Goal: Transaction & Acquisition: Obtain resource

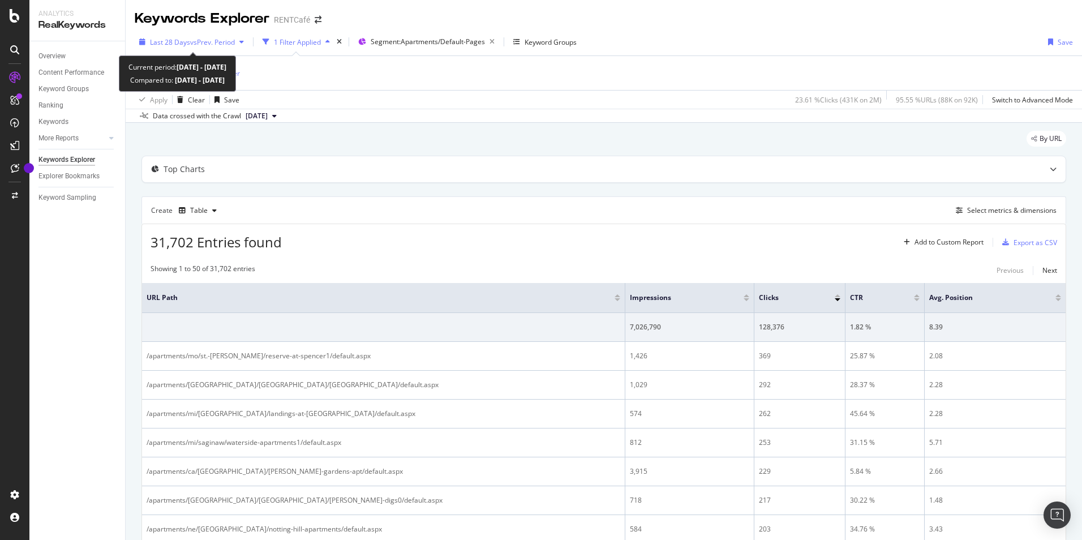
click at [203, 42] on span "vs Prev. Period" at bounding box center [212, 42] width 45 height 10
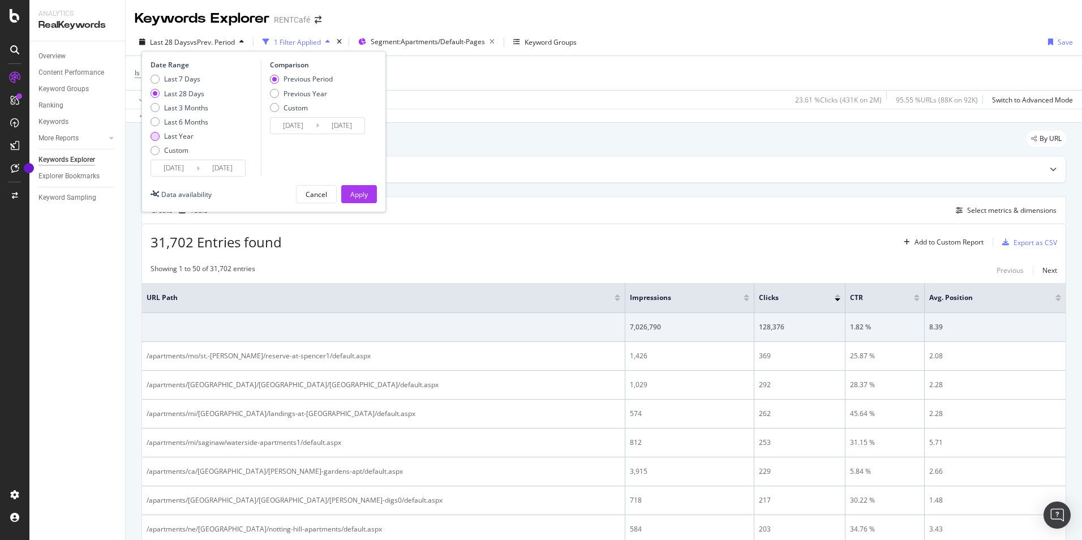
click at [155, 137] on div "Last Year" at bounding box center [155, 136] width 9 height 9
type input "[DATE]"
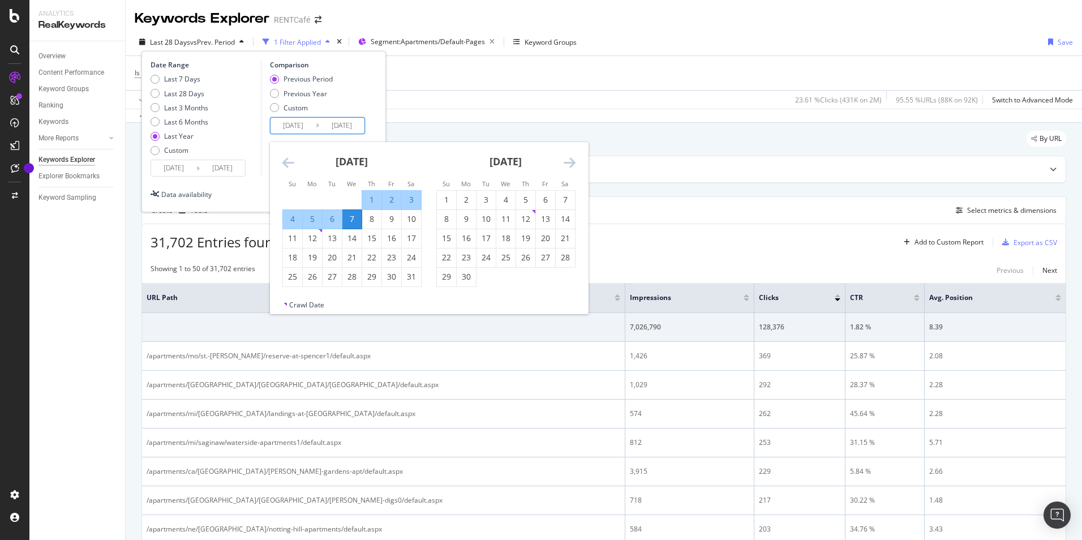
click at [308, 125] on input "[DATE]" at bounding box center [293, 126] width 45 height 16
click at [283, 160] on icon "Move backward to switch to the previous month." at bounding box center [288, 163] width 12 height 14
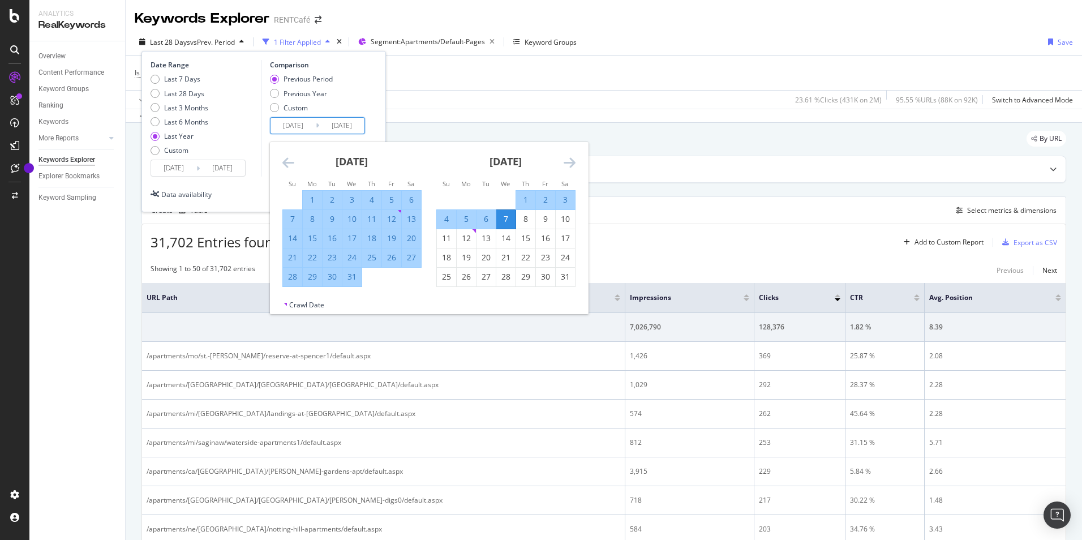
click at [283, 160] on icon "Move backward to switch to the previous month." at bounding box center [288, 163] width 12 height 14
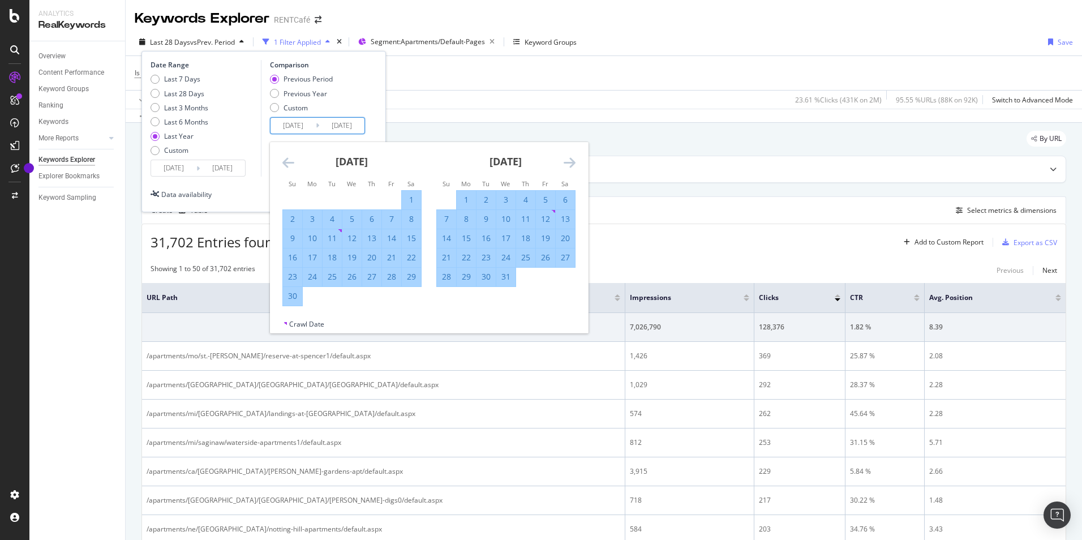
click at [283, 160] on icon "Move backward to switch to the previous month." at bounding box center [288, 163] width 12 height 14
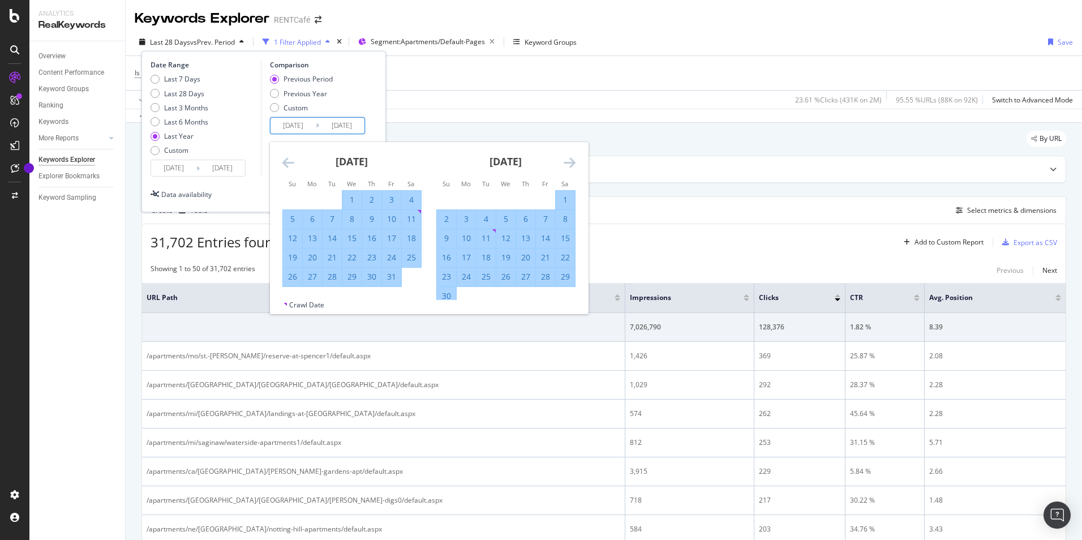
click at [283, 160] on icon "Move backward to switch to the previous month." at bounding box center [288, 163] width 12 height 14
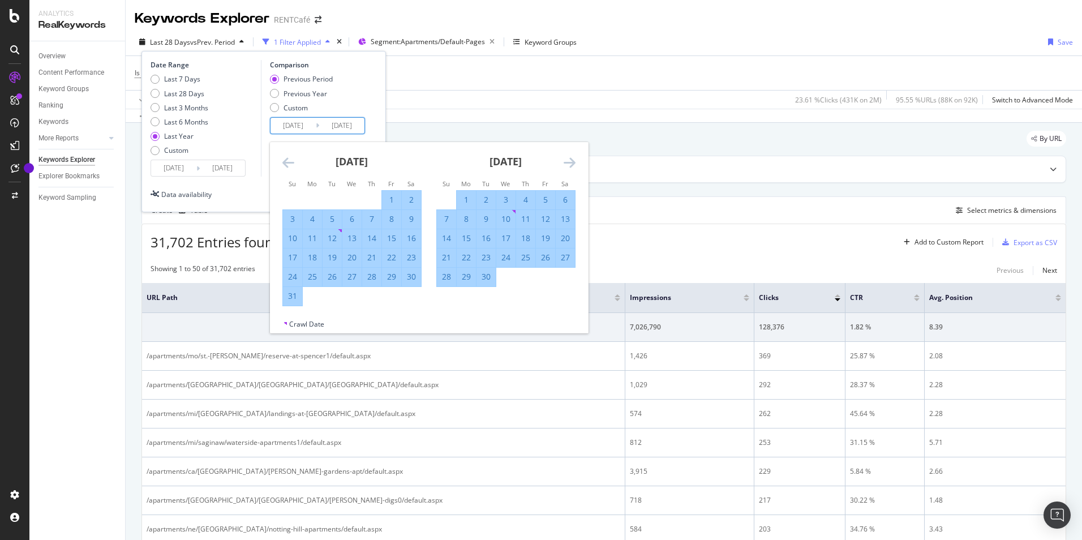
click at [283, 160] on icon "Move backward to switch to the previous month." at bounding box center [288, 163] width 12 height 14
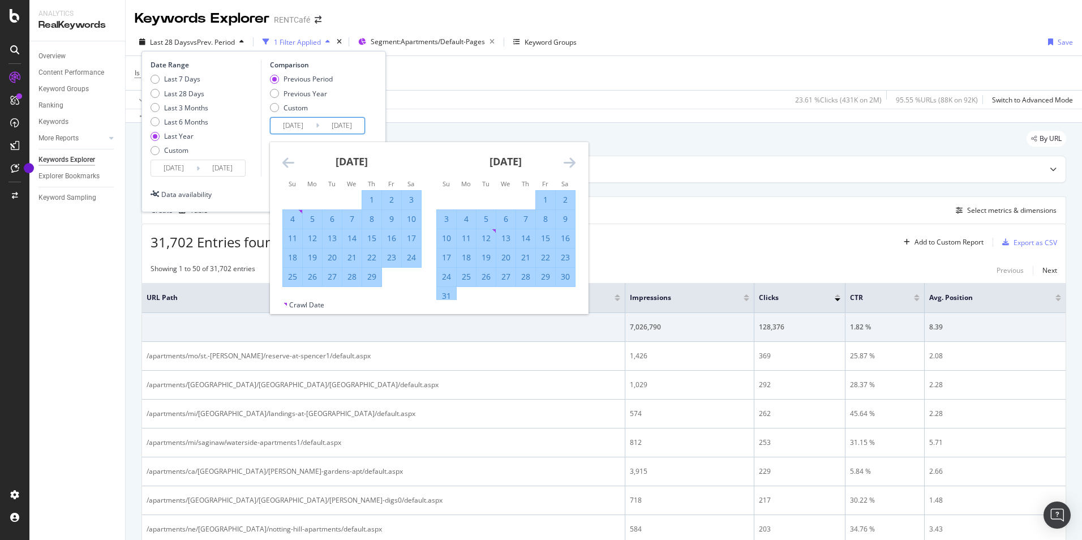
click at [283, 160] on icon "Move backward to switch to the previous month." at bounding box center [288, 163] width 12 height 14
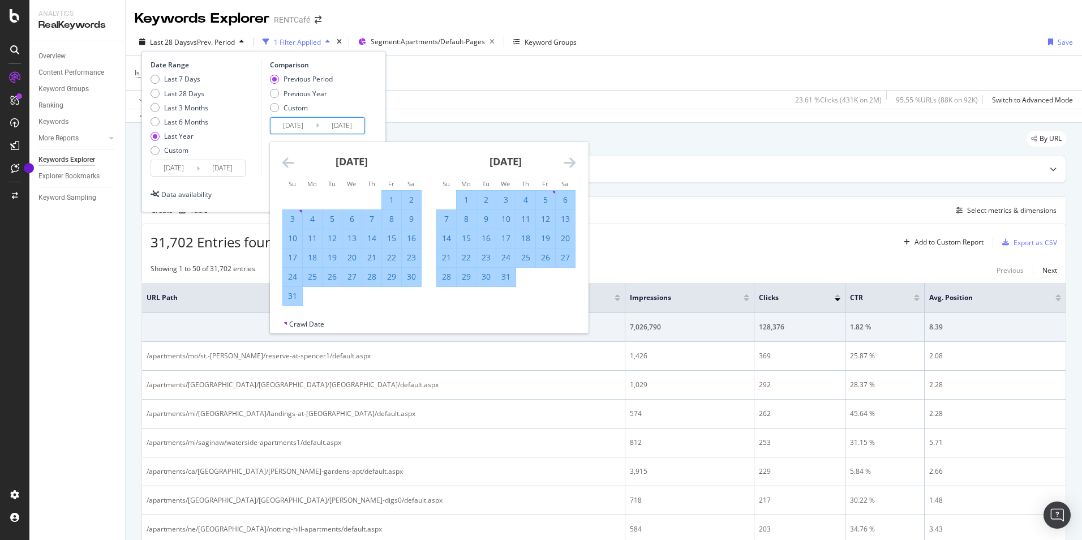
click at [469, 200] on div "1" at bounding box center [466, 199] width 19 height 11
type input "[DATE]"
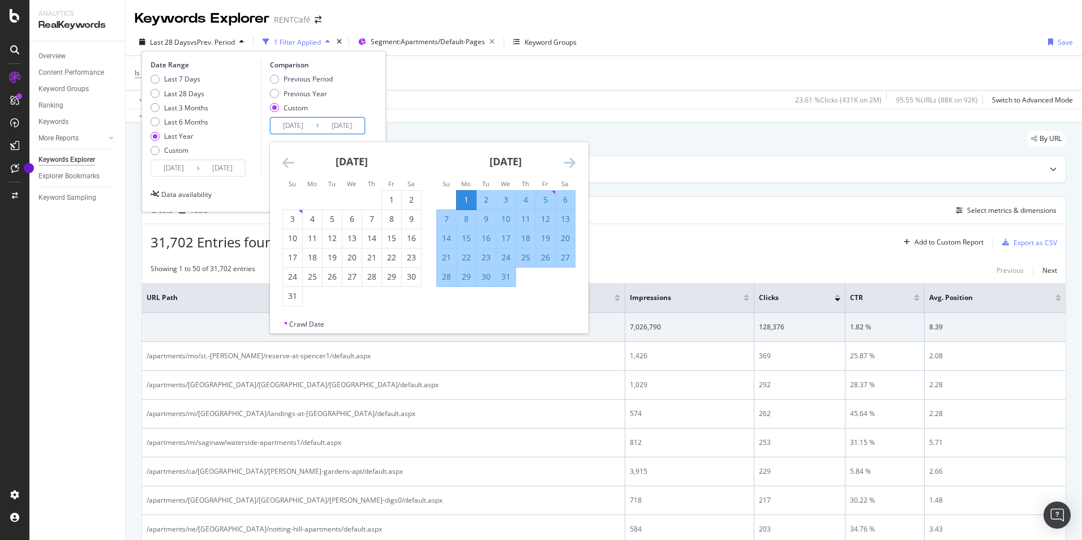
click at [574, 160] on icon "Move forward to switch to the next month." at bounding box center [570, 163] width 12 height 14
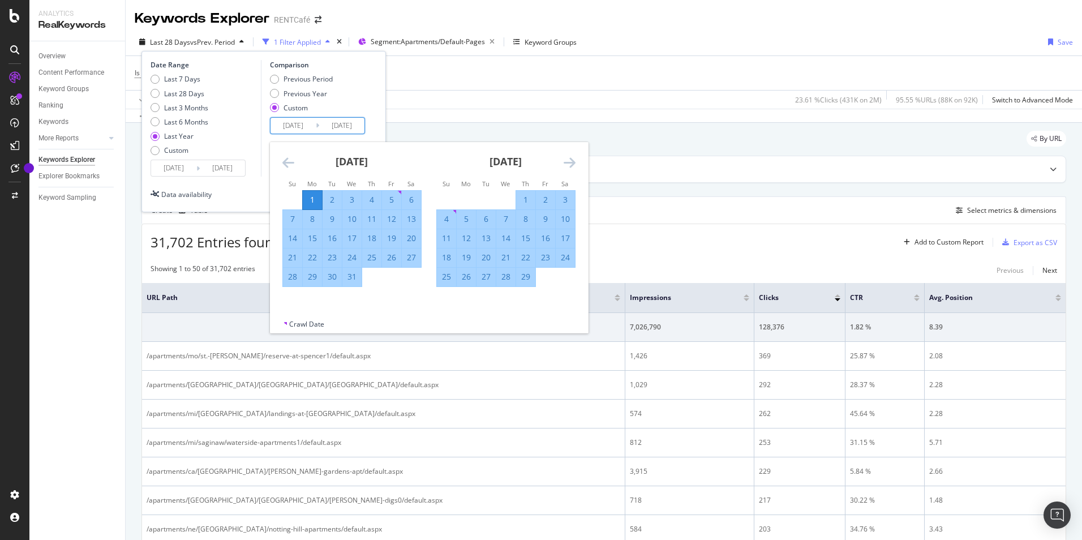
click at [574, 160] on icon "Move forward to switch to the next month." at bounding box center [570, 163] width 12 height 14
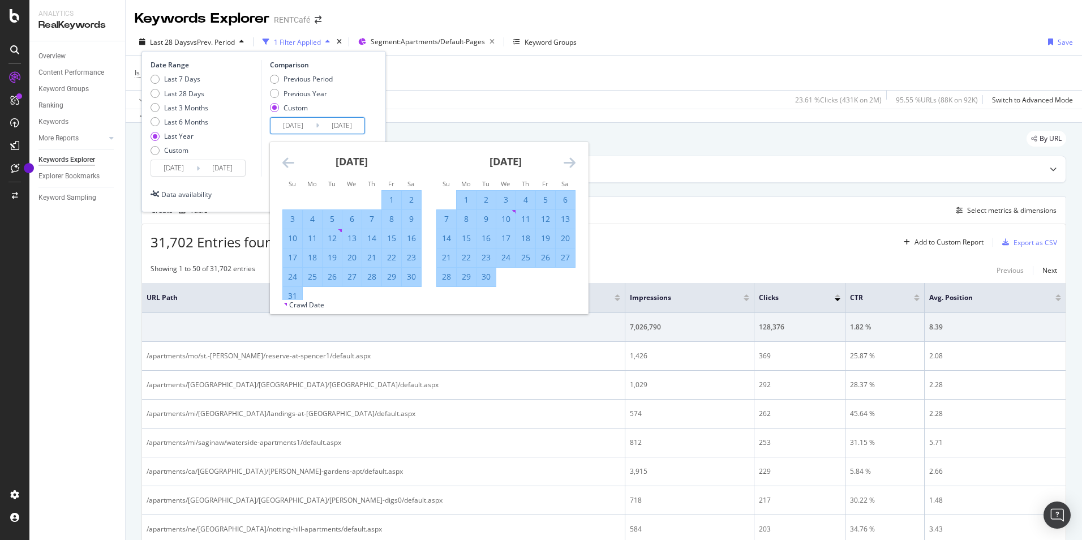
click at [574, 160] on icon "Move forward to switch to the next month." at bounding box center [570, 163] width 12 height 14
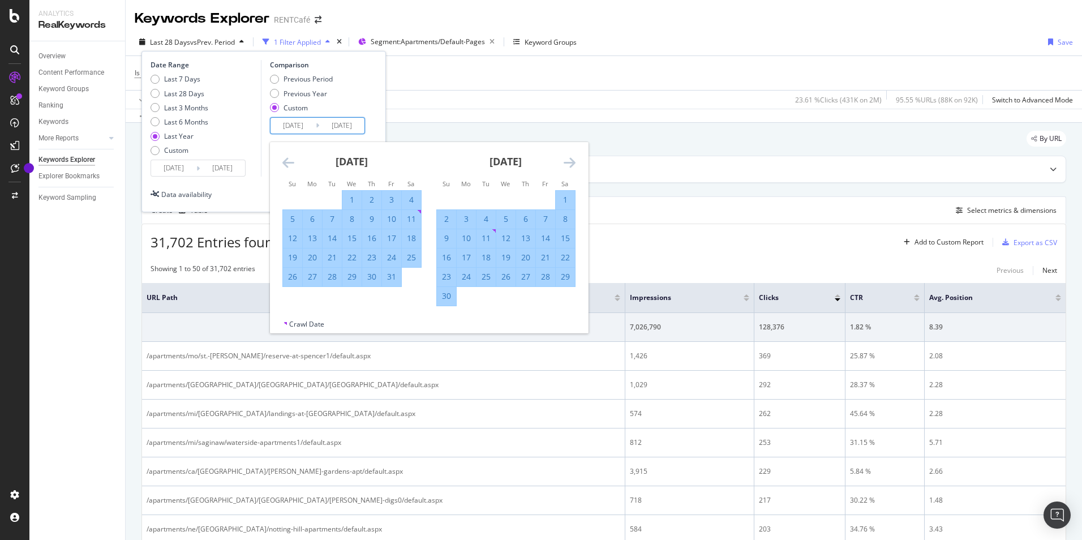
click at [574, 160] on icon "Move forward to switch to the next month." at bounding box center [570, 163] width 12 height 14
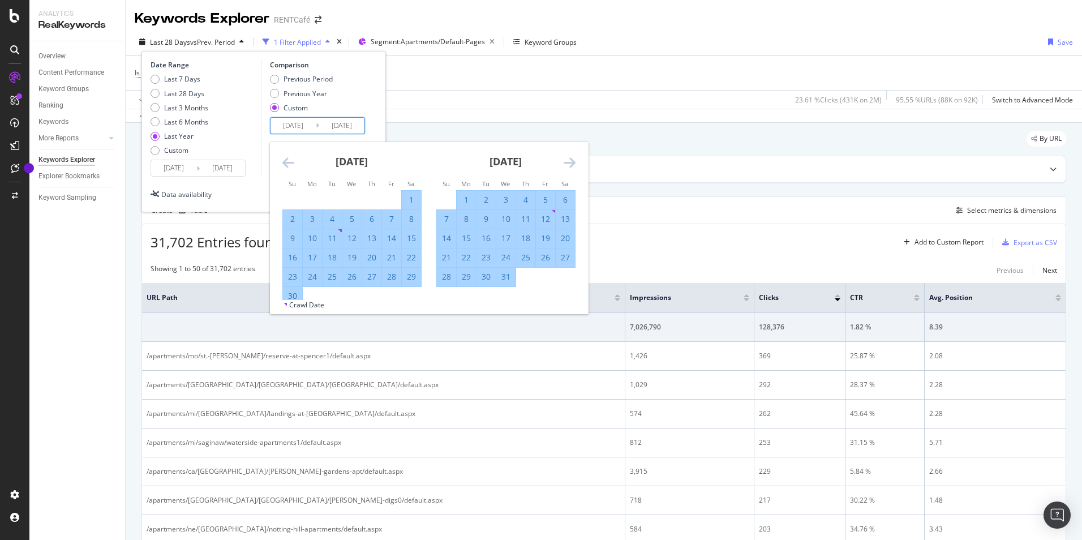
click at [574, 160] on icon "Move forward to switch to the next month." at bounding box center [570, 163] width 12 height 14
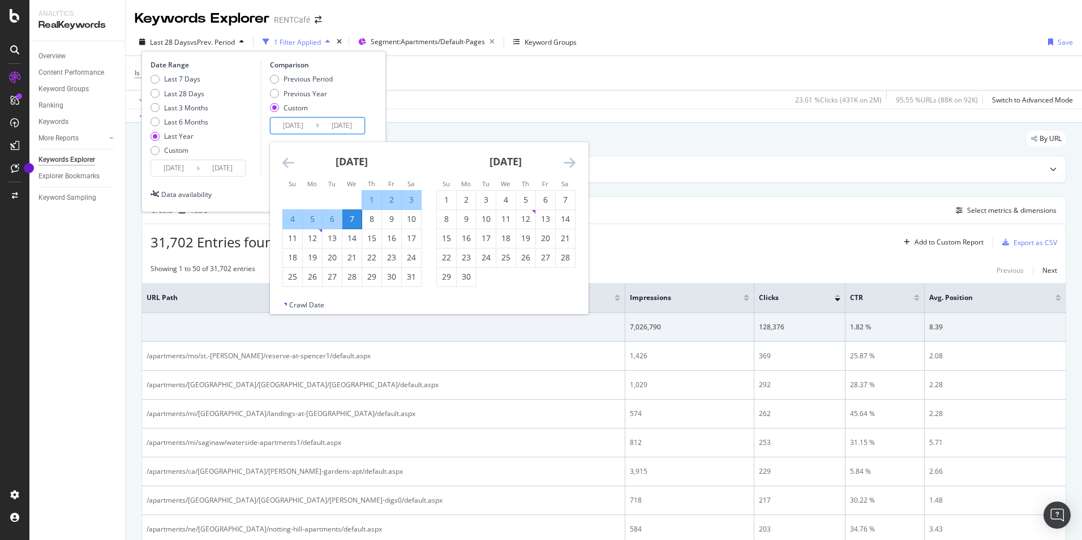
click at [574, 160] on icon "Move forward to switch to the next month." at bounding box center [570, 163] width 12 height 14
click at [217, 174] on input "[DATE]" at bounding box center [222, 168] width 45 height 16
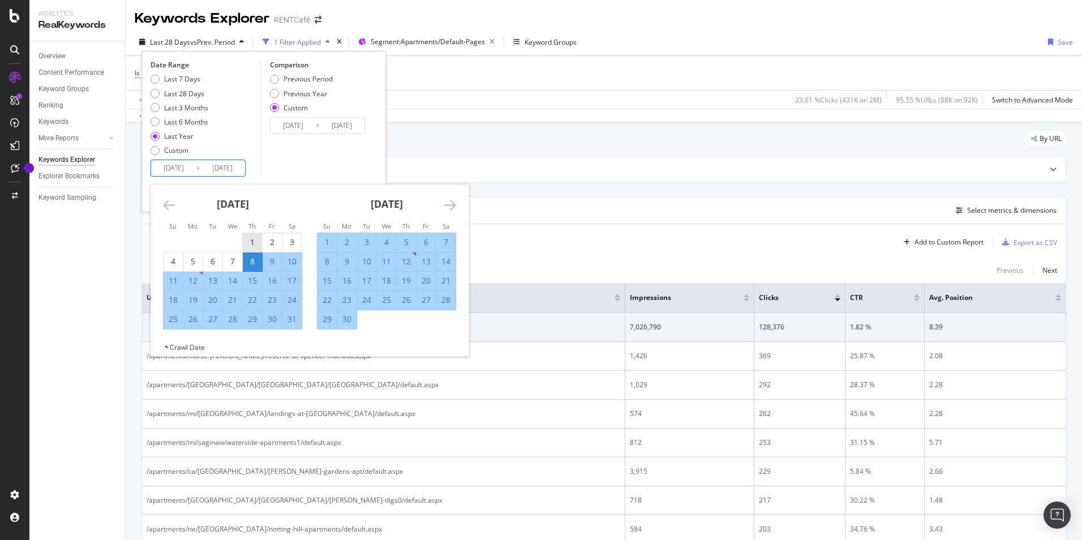
click at [259, 245] on div "1" at bounding box center [252, 242] width 19 height 11
click at [174, 205] on icon "Move backward to switch to the previous month." at bounding box center [169, 205] width 12 height 14
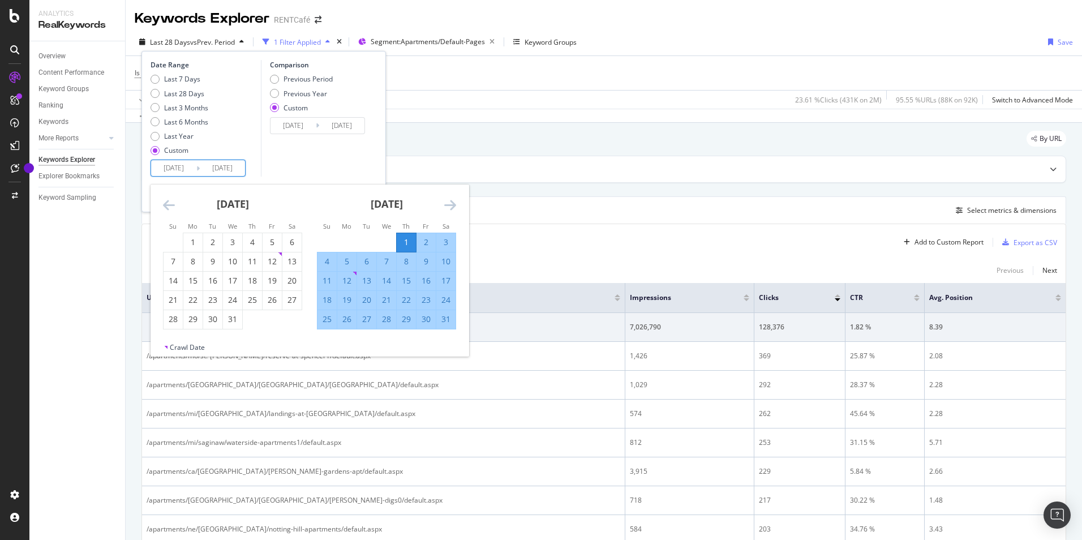
click at [174, 205] on icon "Move backward to switch to the previous month." at bounding box center [169, 205] width 12 height 14
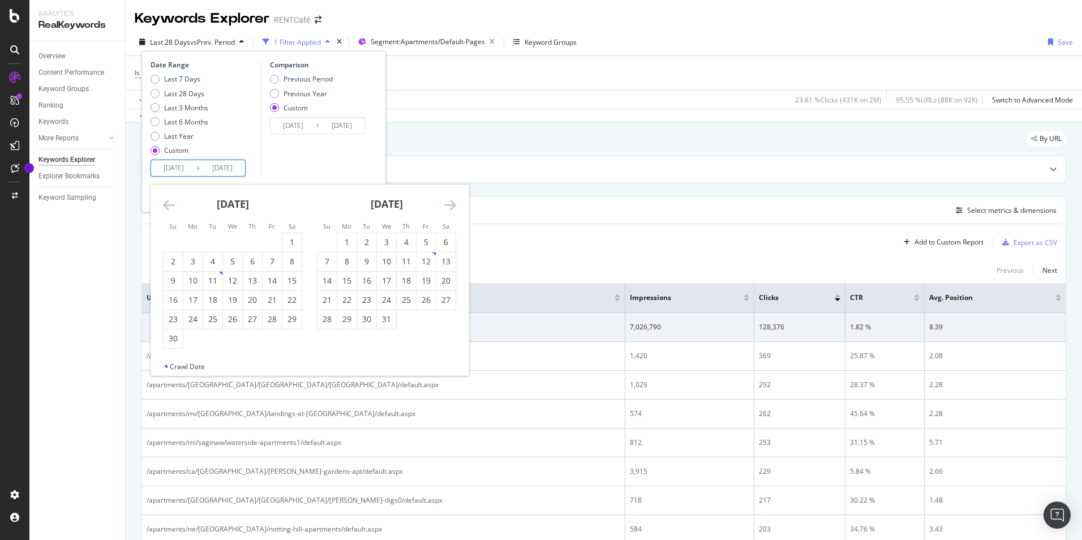
click at [174, 205] on icon "Move backward to switch to the previous month." at bounding box center [169, 205] width 12 height 14
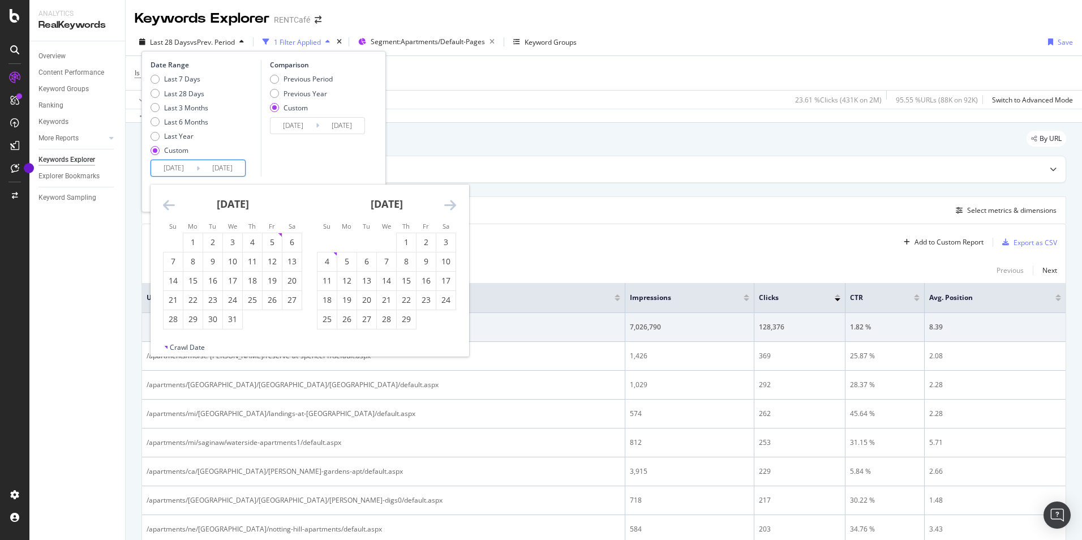
click at [174, 205] on icon "Move backward to switch to the previous month." at bounding box center [169, 205] width 12 height 14
click at [344, 243] on div "1" at bounding box center [346, 242] width 19 height 11
type input "[DATE]"
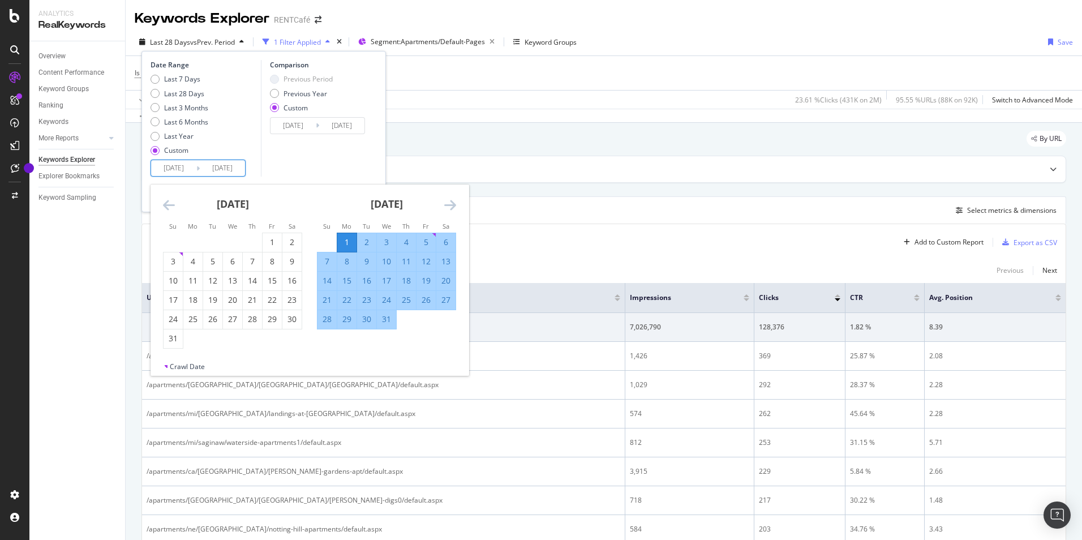
click at [452, 207] on icon "Move forward to switch to the next month." at bounding box center [450, 205] width 12 height 14
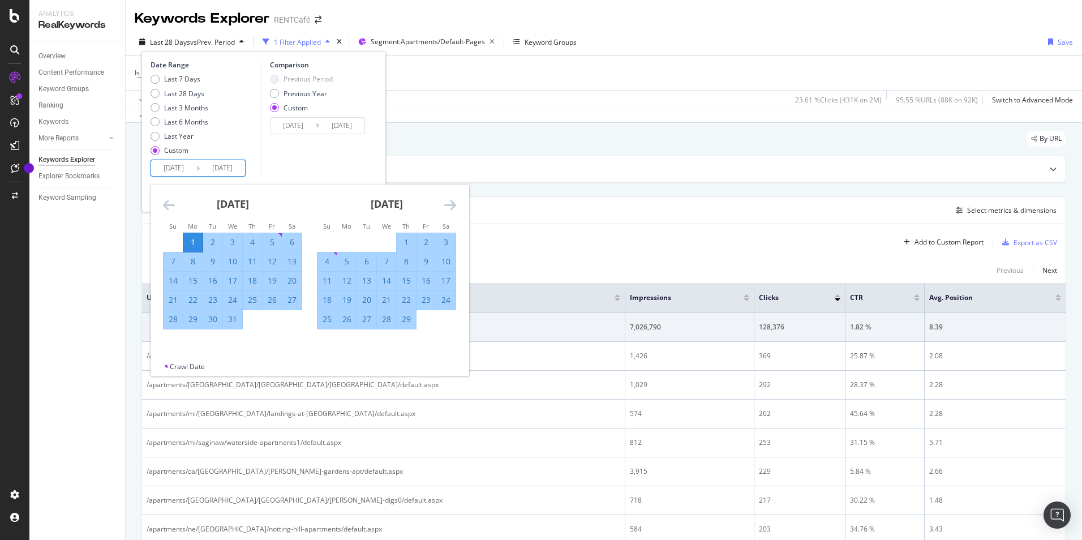
click at [452, 207] on icon "Move forward to switch to the next month." at bounding box center [450, 205] width 12 height 14
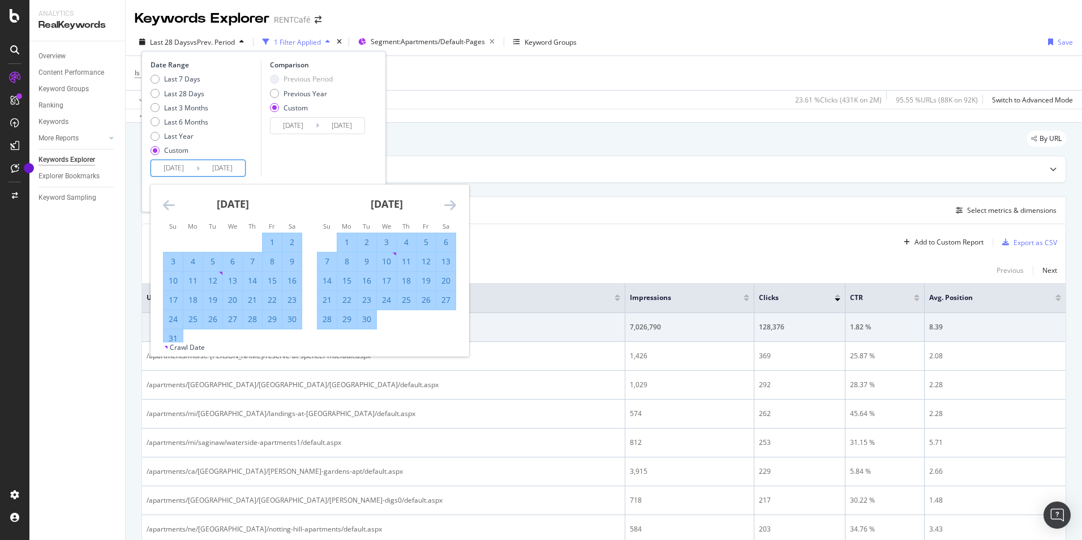
click at [452, 207] on icon "Move forward to switch to the next month." at bounding box center [450, 205] width 12 height 14
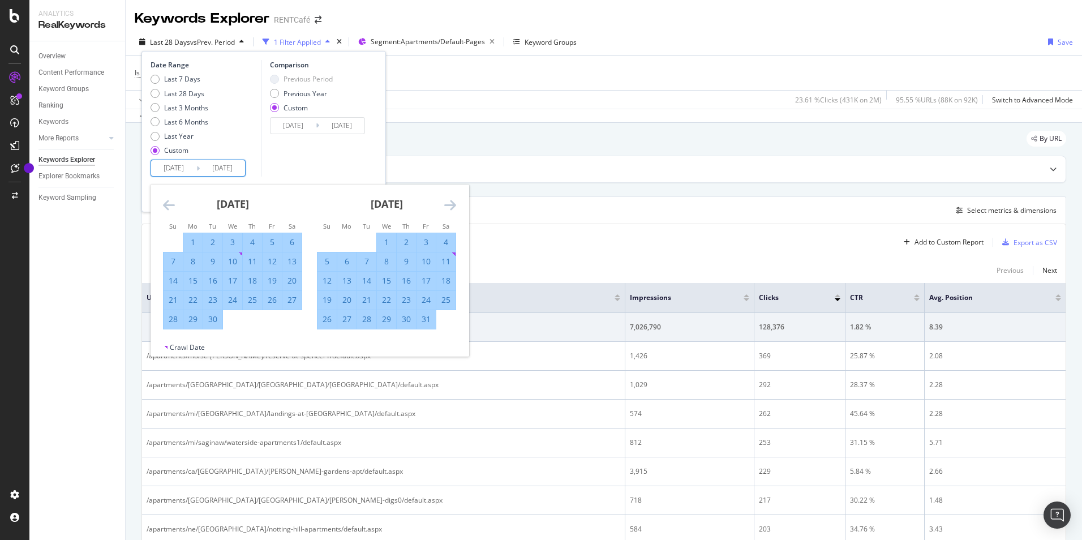
click at [452, 207] on icon "Move forward to switch to the next month." at bounding box center [450, 205] width 12 height 14
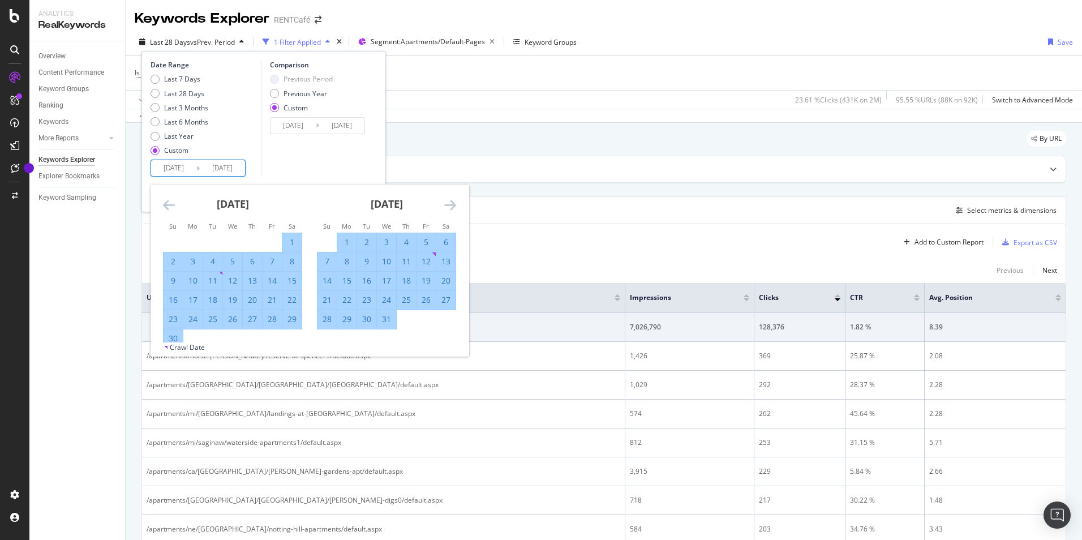
click at [452, 207] on icon "Move forward to switch to the next month." at bounding box center [450, 205] width 12 height 14
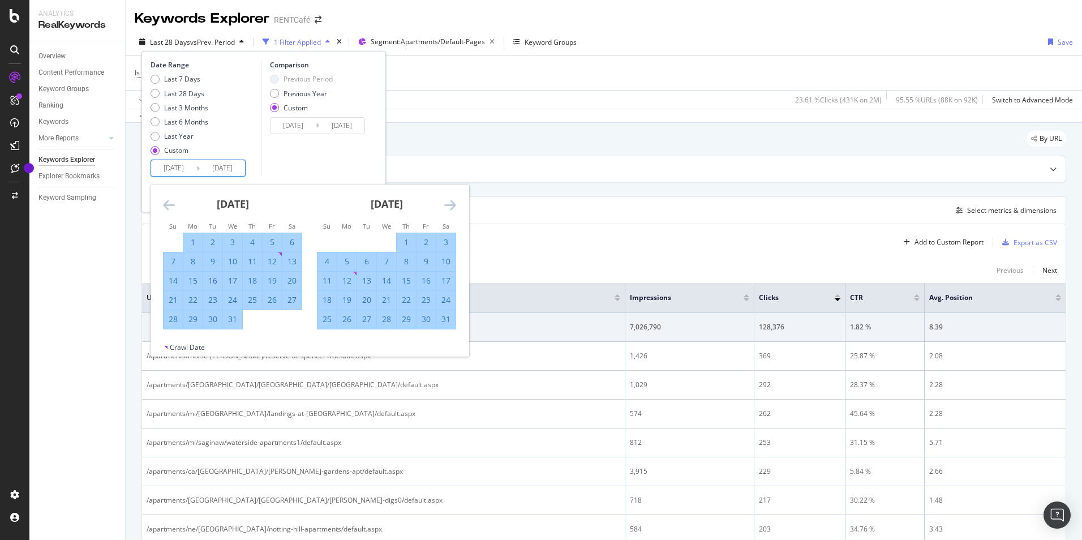
click at [452, 207] on icon "Move forward to switch to the next month." at bounding box center [450, 205] width 12 height 14
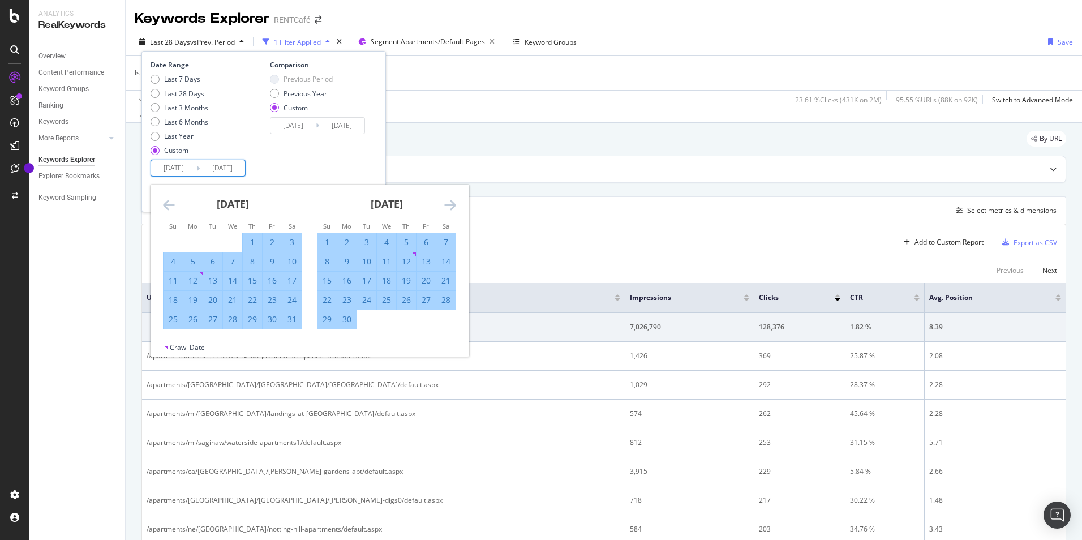
click at [452, 207] on icon "Move forward to switch to the next month." at bounding box center [450, 205] width 12 height 14
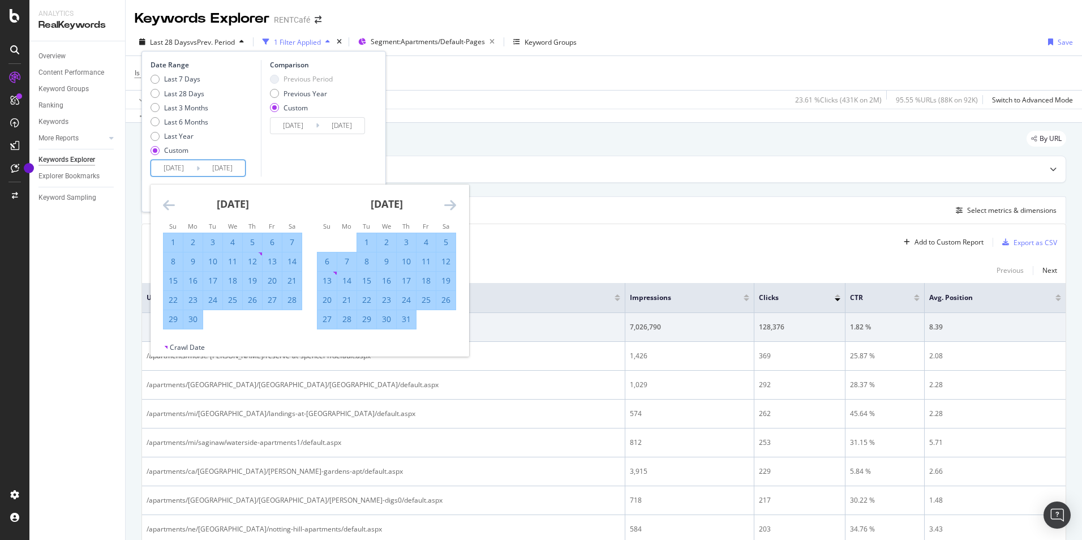
click at [452, 207] on icon "Move forward to switch to the next month." at bounding box center [450, 205] width 12 height 14
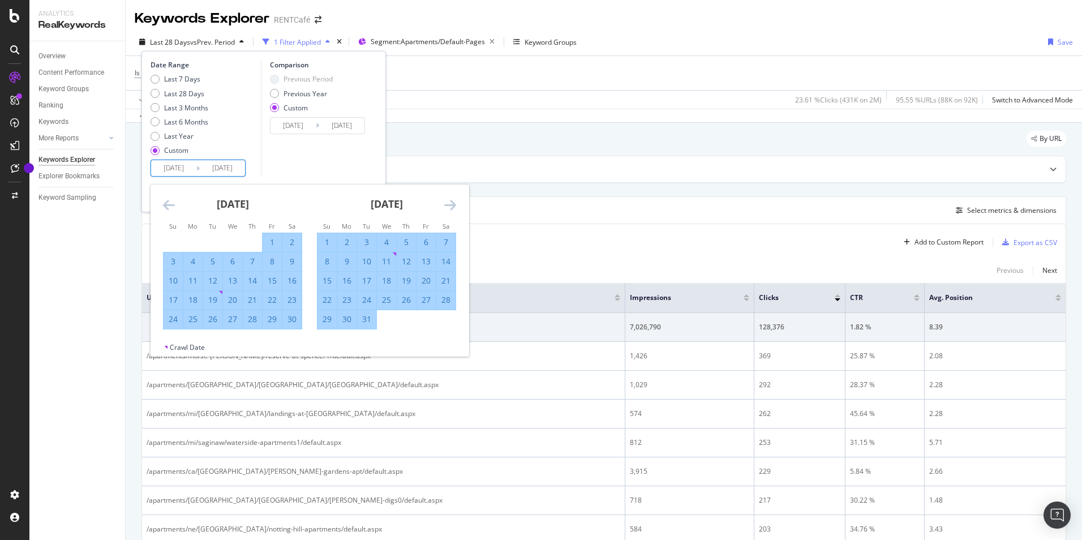
click at [372, 321] on div "31" at bounding box center [366, 319] width 19 height 11
type input "[DATE]"
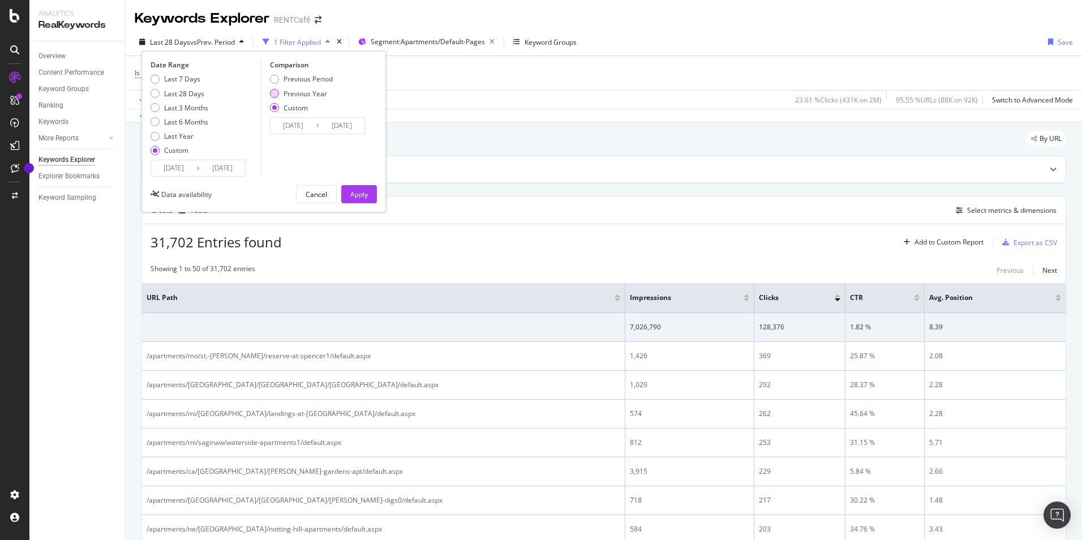
click at [272, 95] on div "Previous Year" at bounding box center [274, 93] width 9 height 9
type input "[DATE]"
click at [365, 195] on div "Apply" at bounding box center [359, 195] width 18 height 10
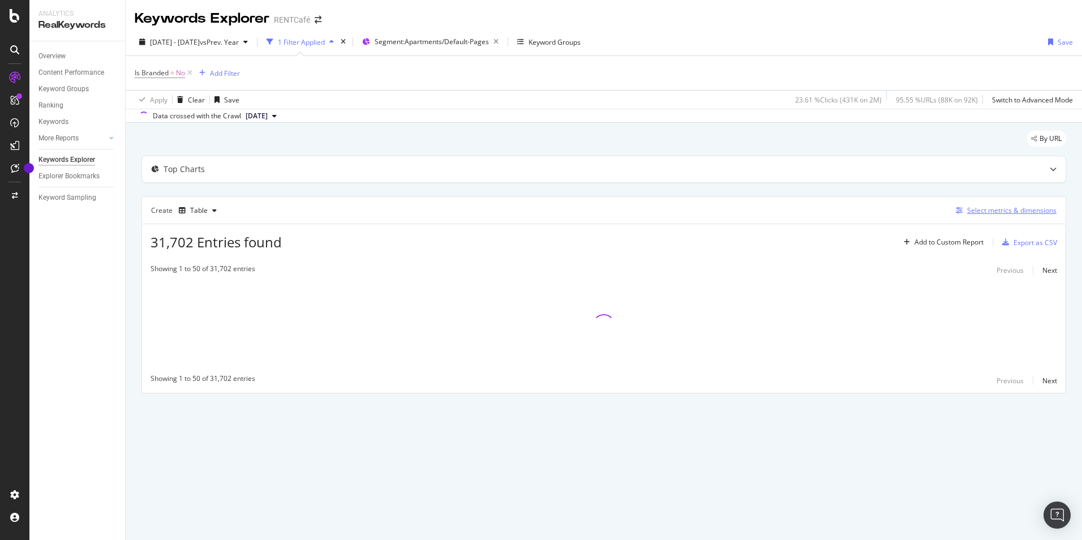
click at [1005, 213] on div "Select metrics & dimensions" at bounding box center [1011, 210] width 89 height 10
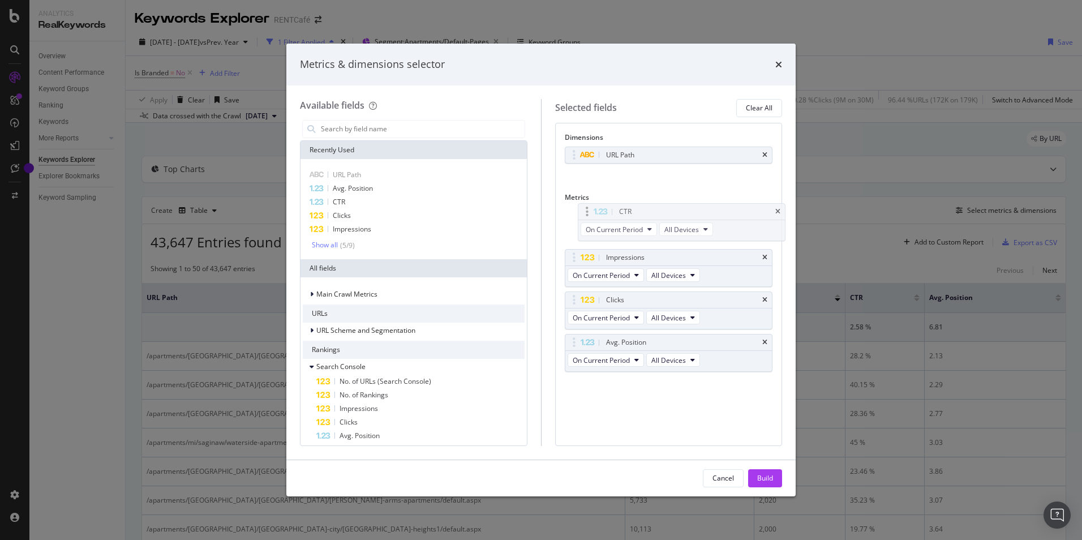
drag, startPoint x: 646, startPoint y: 303, endPoint x: 659, endPoint y: 215, distance: 89.3
click at [659, 215] on body "Analytics RealKeywords Overview Content Performance Keyword Groups Ranking Keyw…" at bounding box center [541, 270] width 1082 height 540
drag, startPoint x: 634, startPoint y: 342, endPoint x: 638, endPoint y: 208, distance: 133.6
click at [638, 208] on body "Analytics RealKeywords Overview Content Performance Keyword Groups Ranking Keyw…" at bounding box center [541, 270] width 1082 height 540
click at [764, 298] on icon "times" at bounding box center [764, 300] width 5 height 7
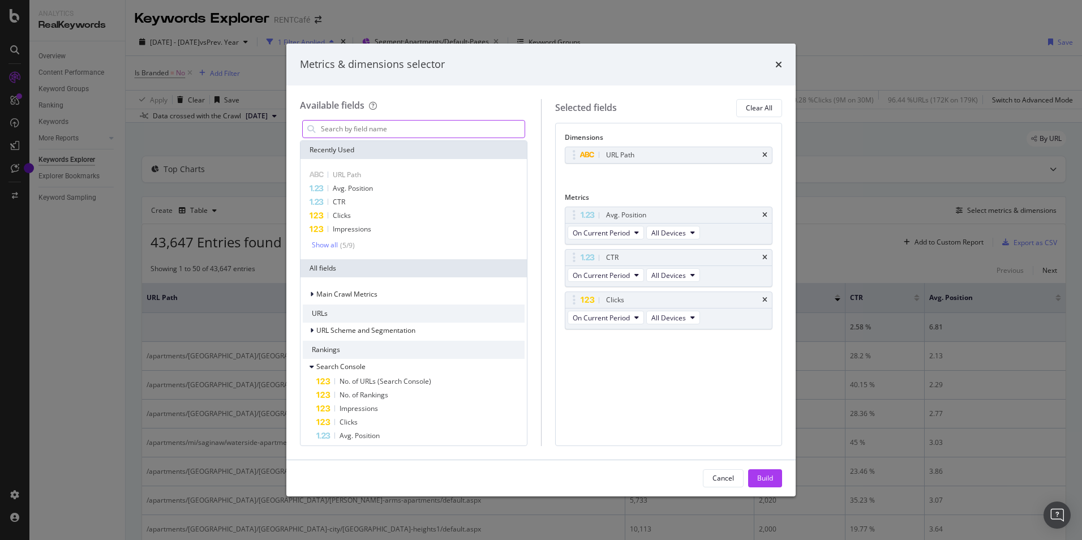
click at [389, 135] on input "modal" at bounding box center [422, 129] width 205 height 17
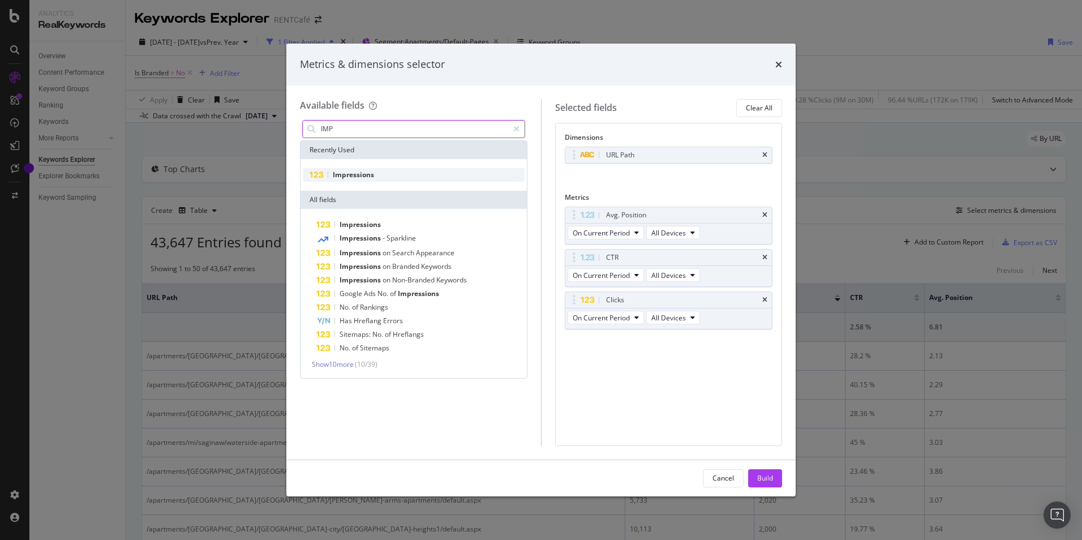
type input "IMP"
click at [346, 178] on span "Impressions" at bounding box center [353, 175] width 41 height 10
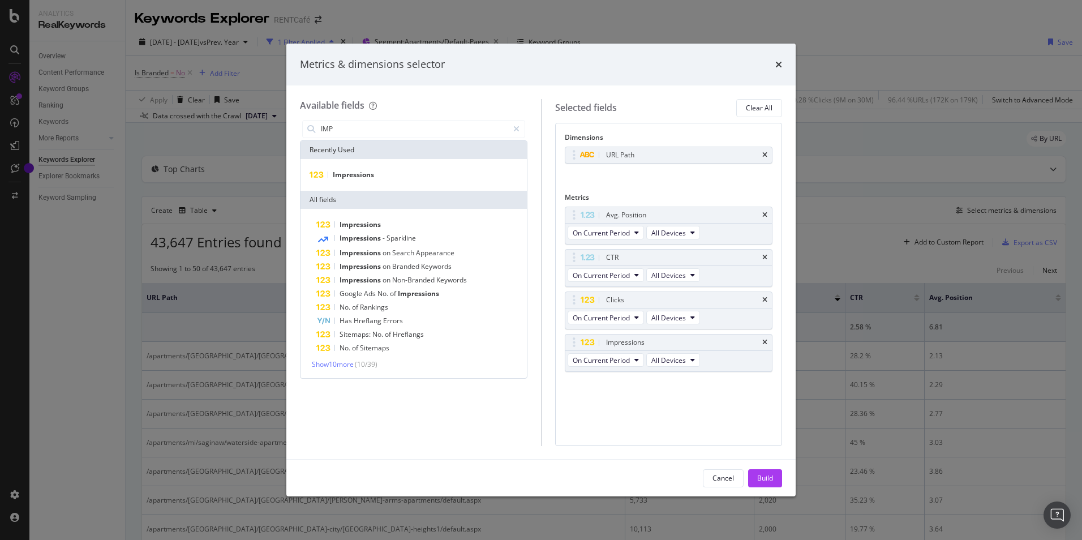
click at [778, 67] on icon "times" at bounding box center [778, 64] width 7 height 9
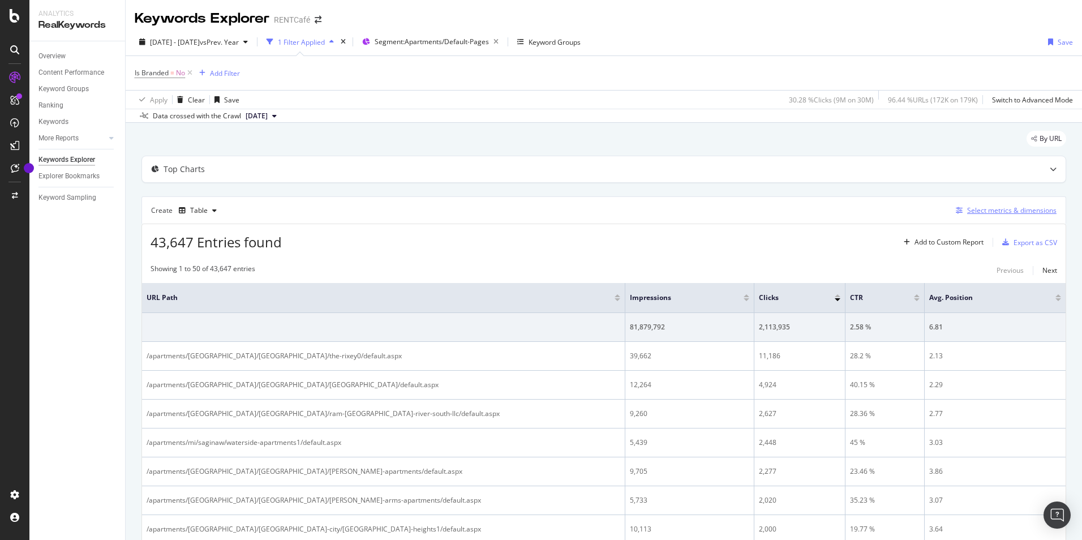
click at [1026, 209] on div "Select metrics & dimensions" at bounding box center [1011, 210] width 89 height 10
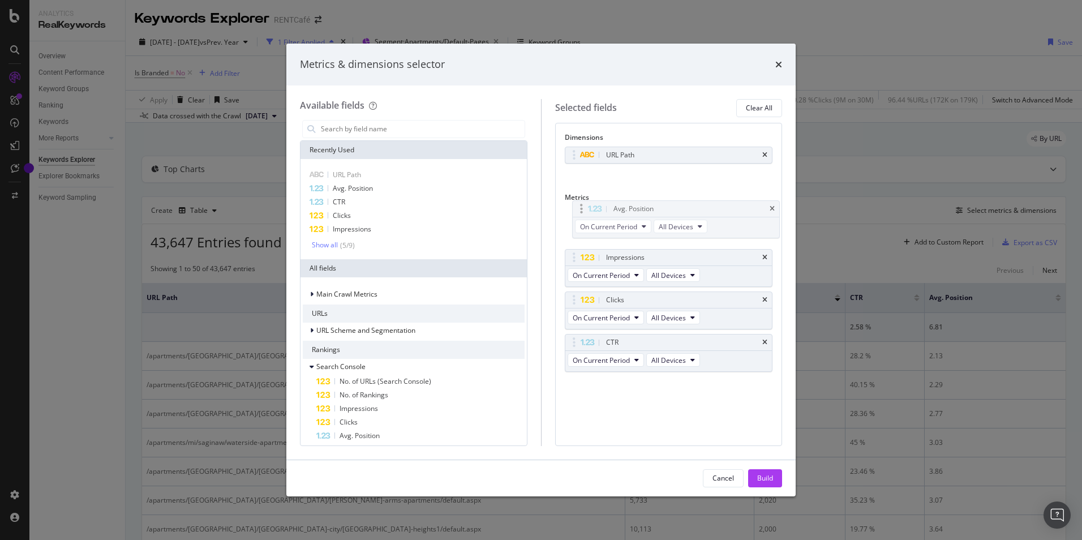
drag, startPoint x: 631, startPoint y: 341, endPoint x: 638, endPoint y: 209, distance: 132.1
click at [638, 209] on body "Analytics RealKeywords Overview Content Performance Keyword Groups Ranking Keyw…" at bounding box center [541, 270] width 1082 height 540
drag, startPoint x: 623, startPoint y: 344, endPoint x: 620, endPoint y: 251, distance: 92.3
click at [620, 251] on body "Analytics RealKeywords Overview Content Performance Keyword Groups Ranking Keyw…" at bounding box center [541, 270] width 1082 height 540
click at [764, 481] on div "Build" at bounding box center [765, 478] width 16 height 10
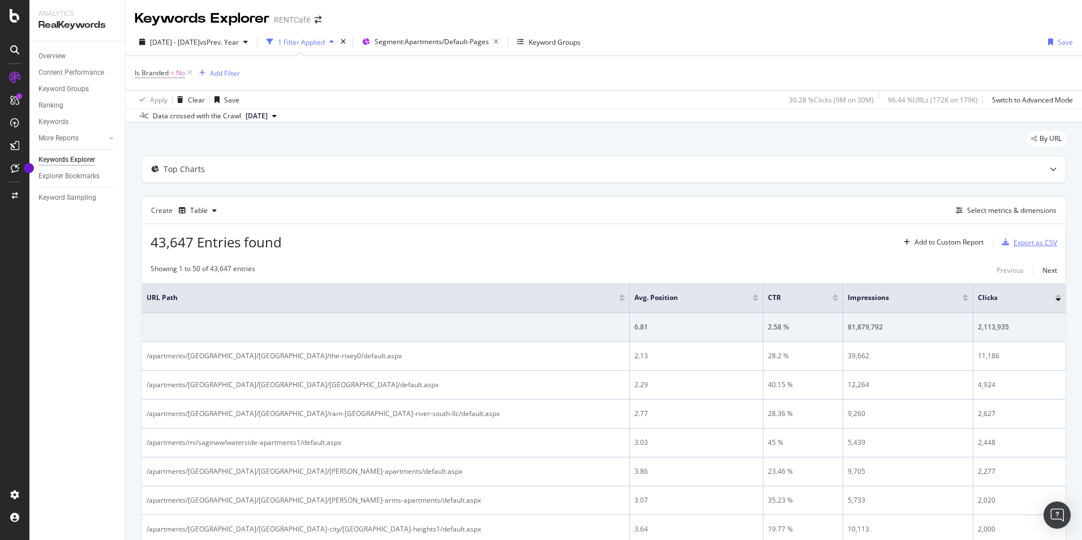
click at [1032, 247] on div "Export as CSV" at bounding box center [1036, 243] width 44 height 10
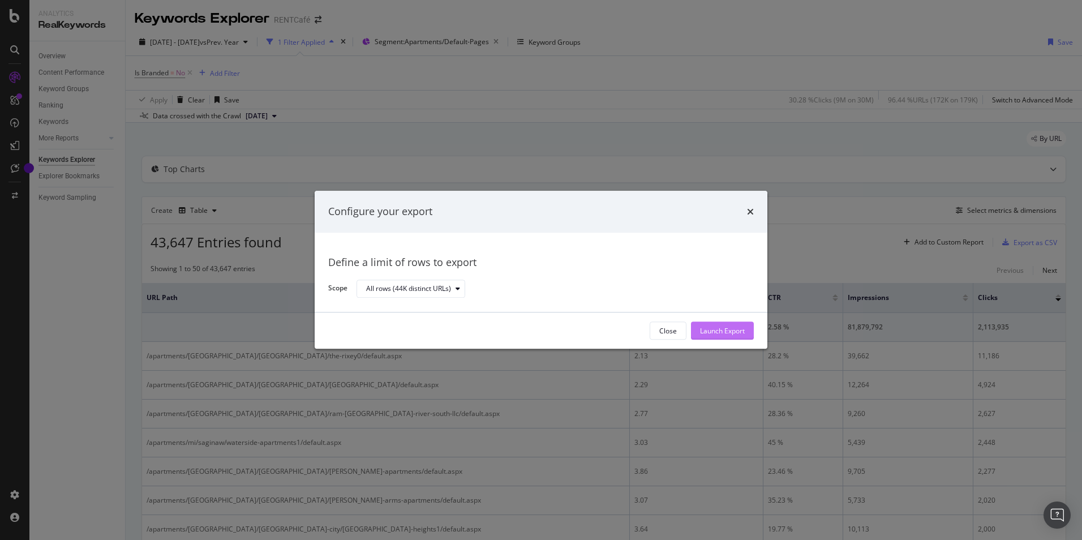
click at [714, 333] on div "Launch Export" at bounding box center [722, 331] width 45 height 10
